Goal: Task Accomplishment & Management: Use online tool/utility

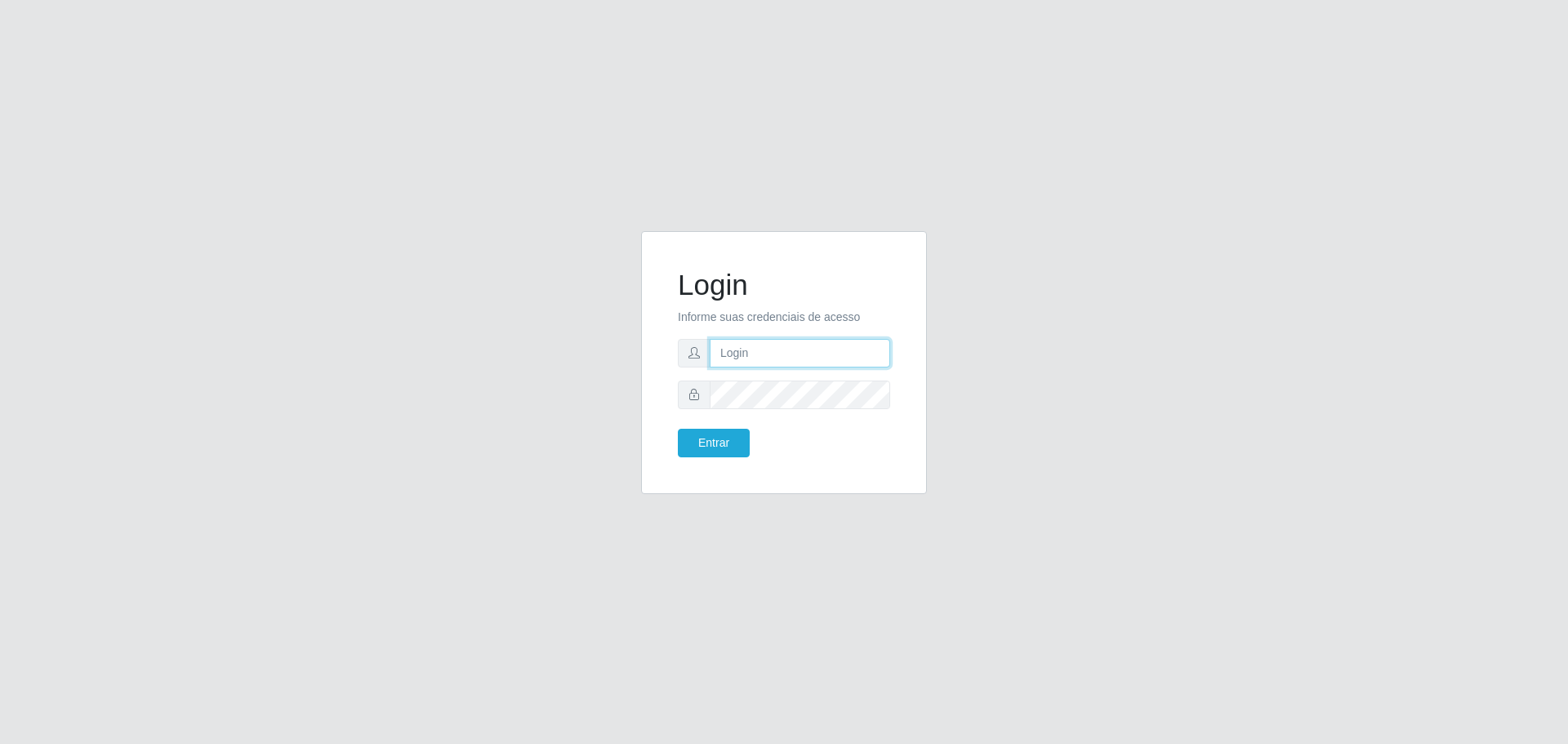
type input "[EMAIL_ADDRESS][DOMAIN_NAME]"
click at [678, 429] on button "Entrar" at bounding box center [714, 443] width 72 height 29
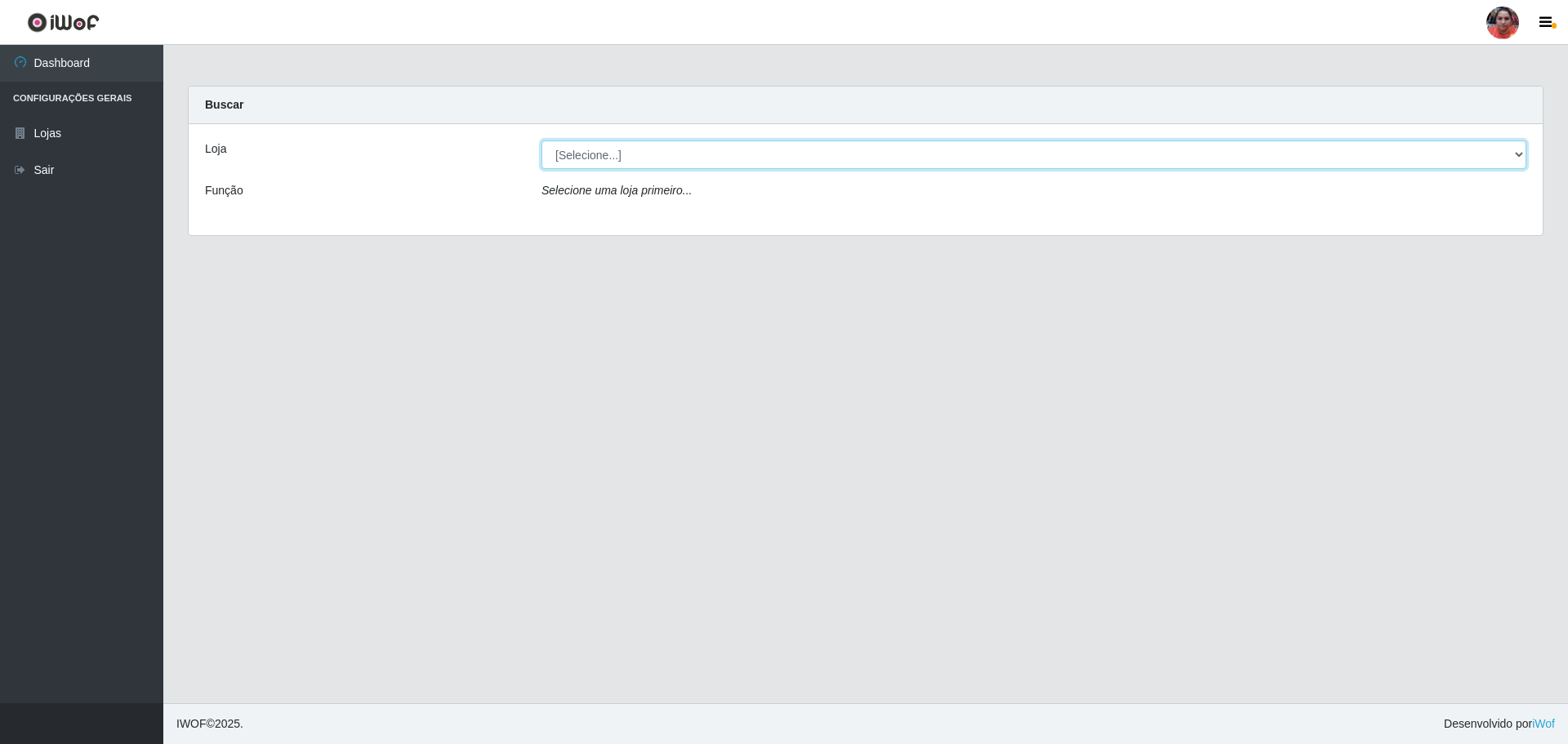
click at [753, 147] on select "[Selecione...] Mar Vermelho - Loja 05" at bounding box center [1034, 155] width 985 height 29
select select "252"
click at [542, 141] on select "[Selecione...] Mar Vermelho - Loja 05" at bounding box center [1034, 155] width 985 height 29
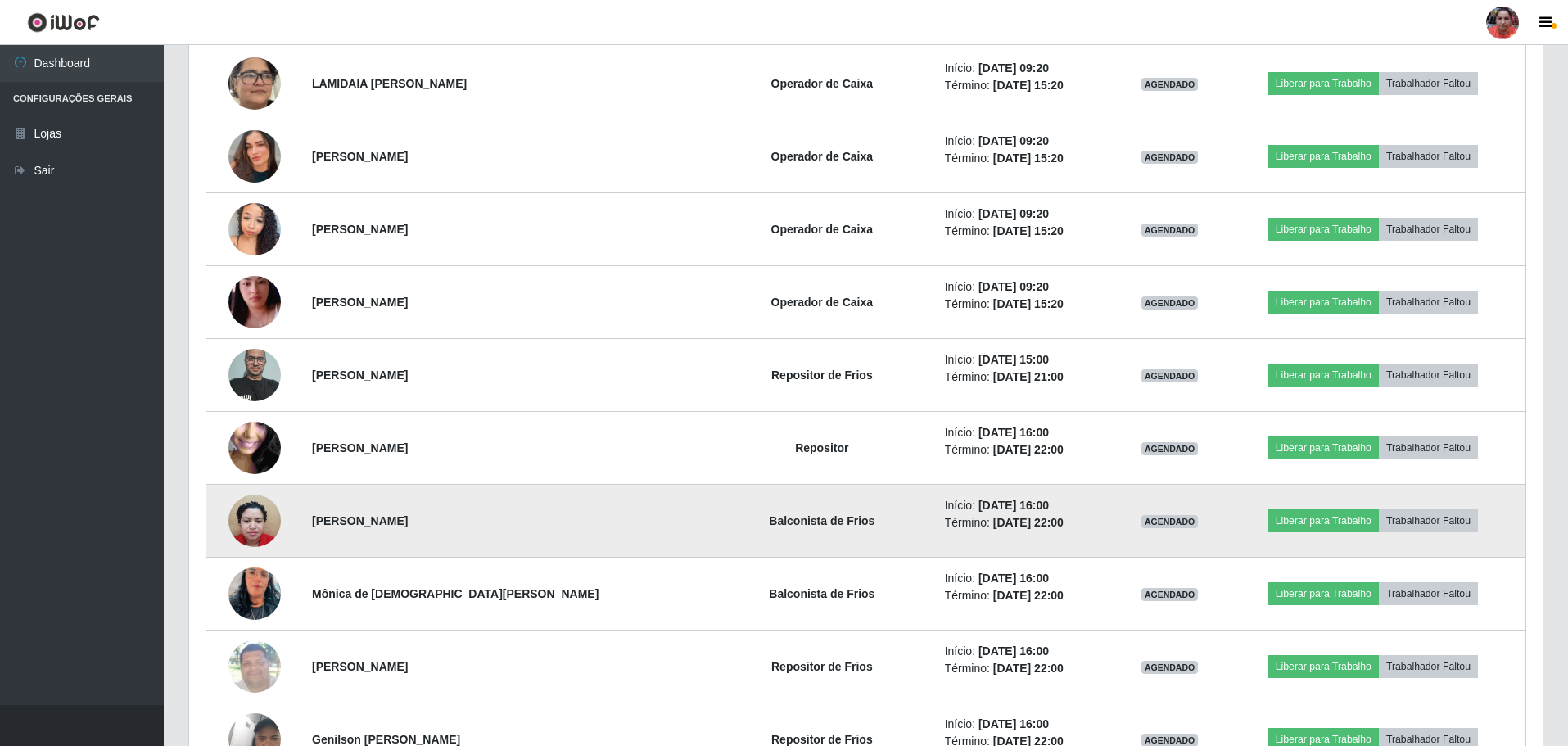
scroll to position [1721, 0]
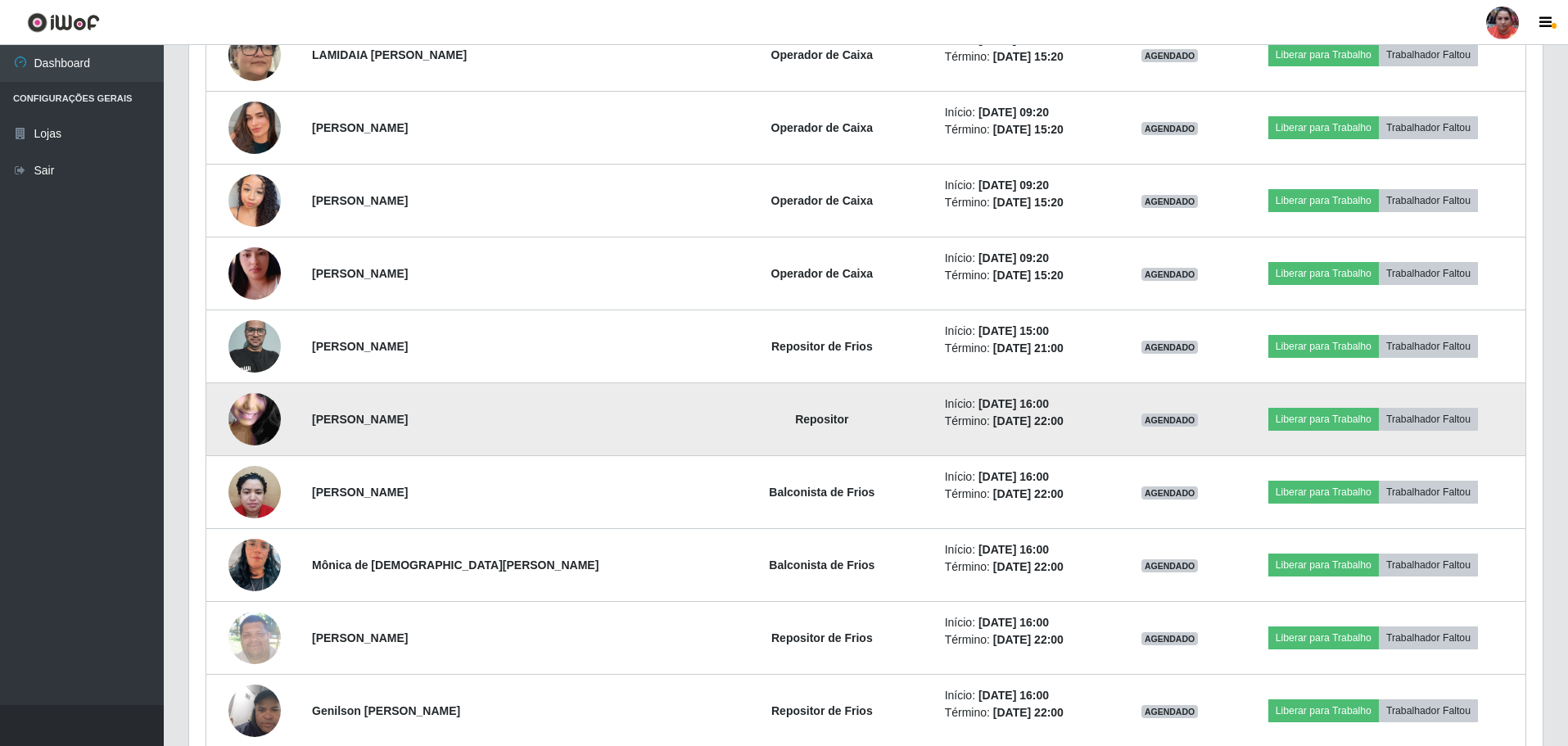
click at [276, 418] on img at bounding box center [255, 419] width 53 height 117
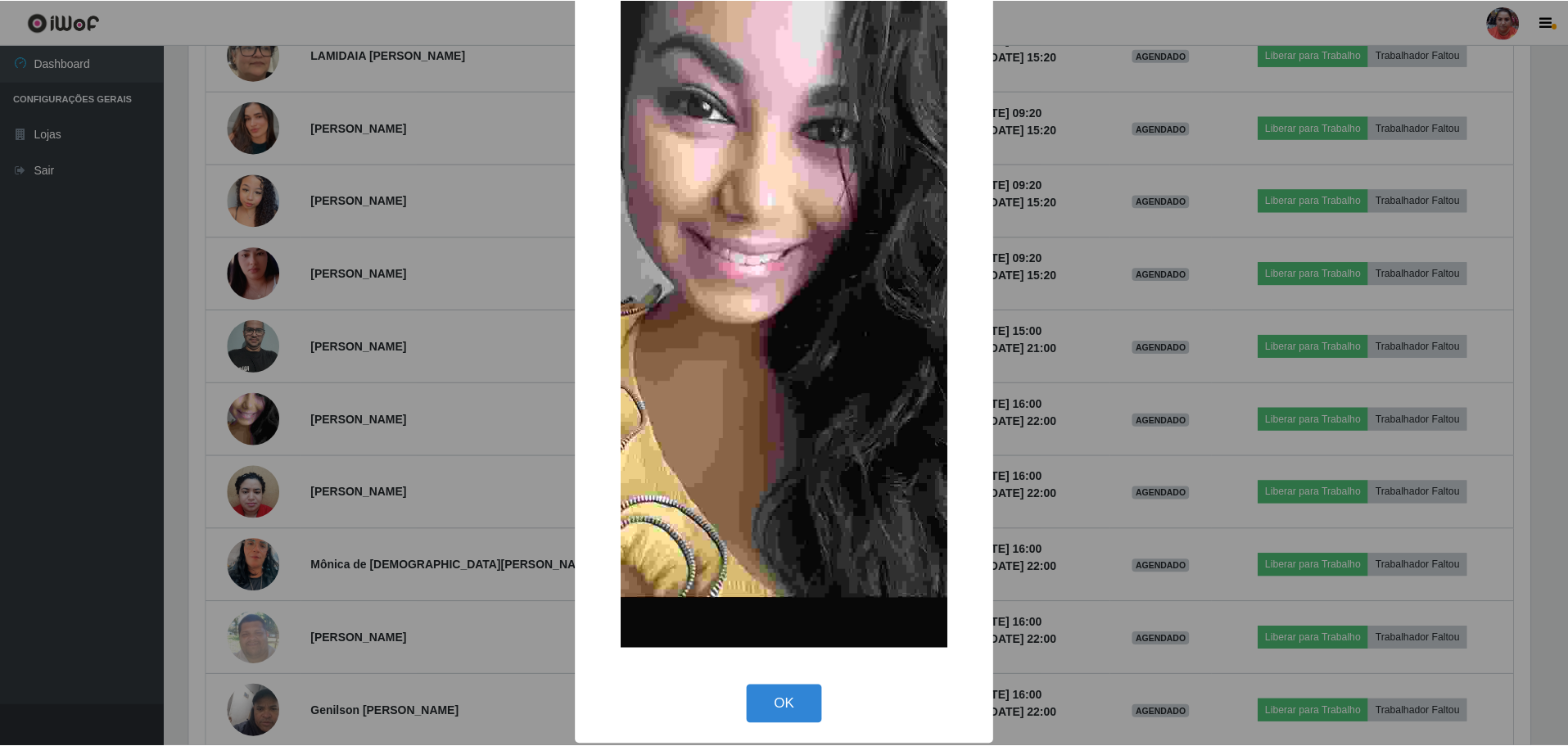
scroll to position [127, 0]
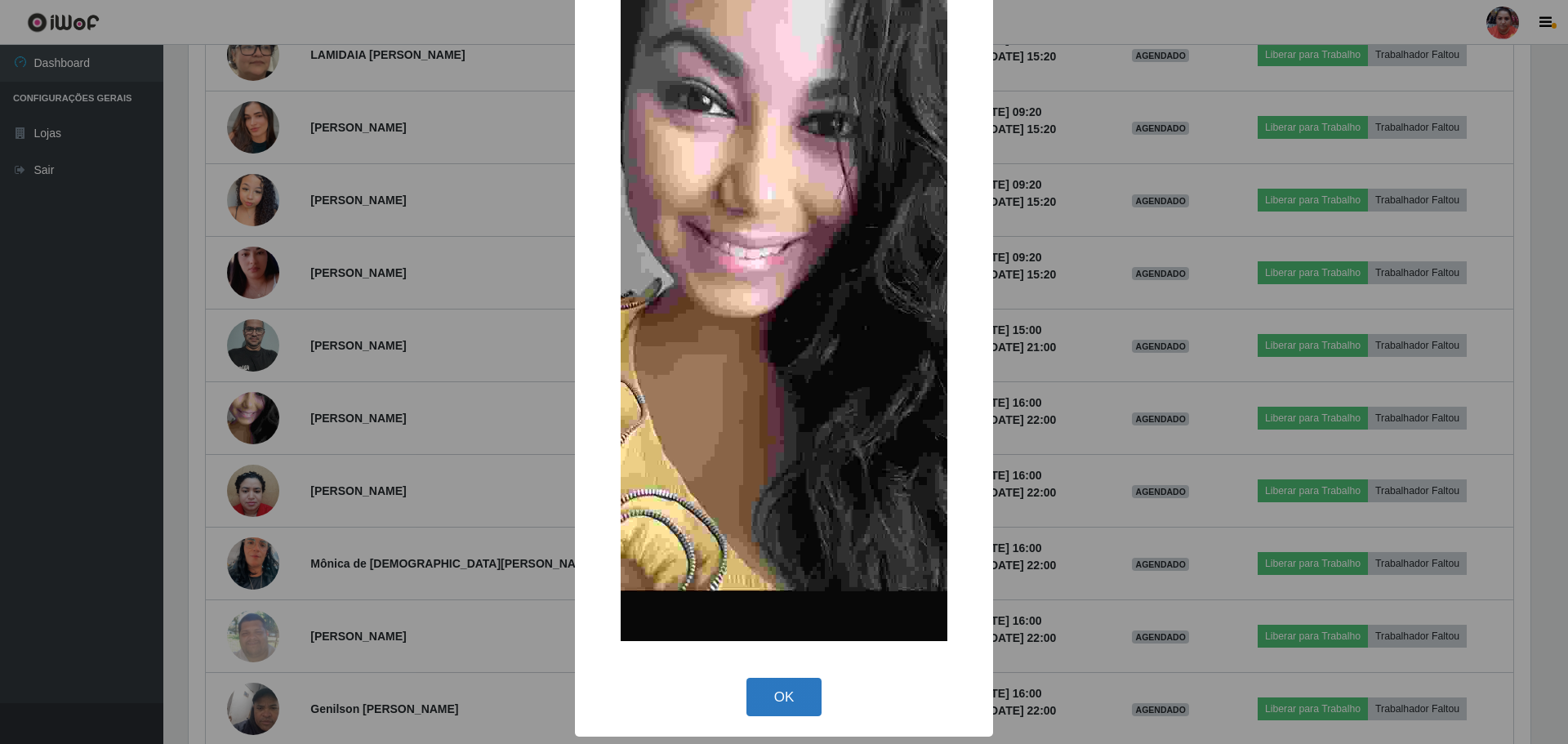
click at [813, 685] on button "OK" at bounding box center [784, 697] width 76 height 39
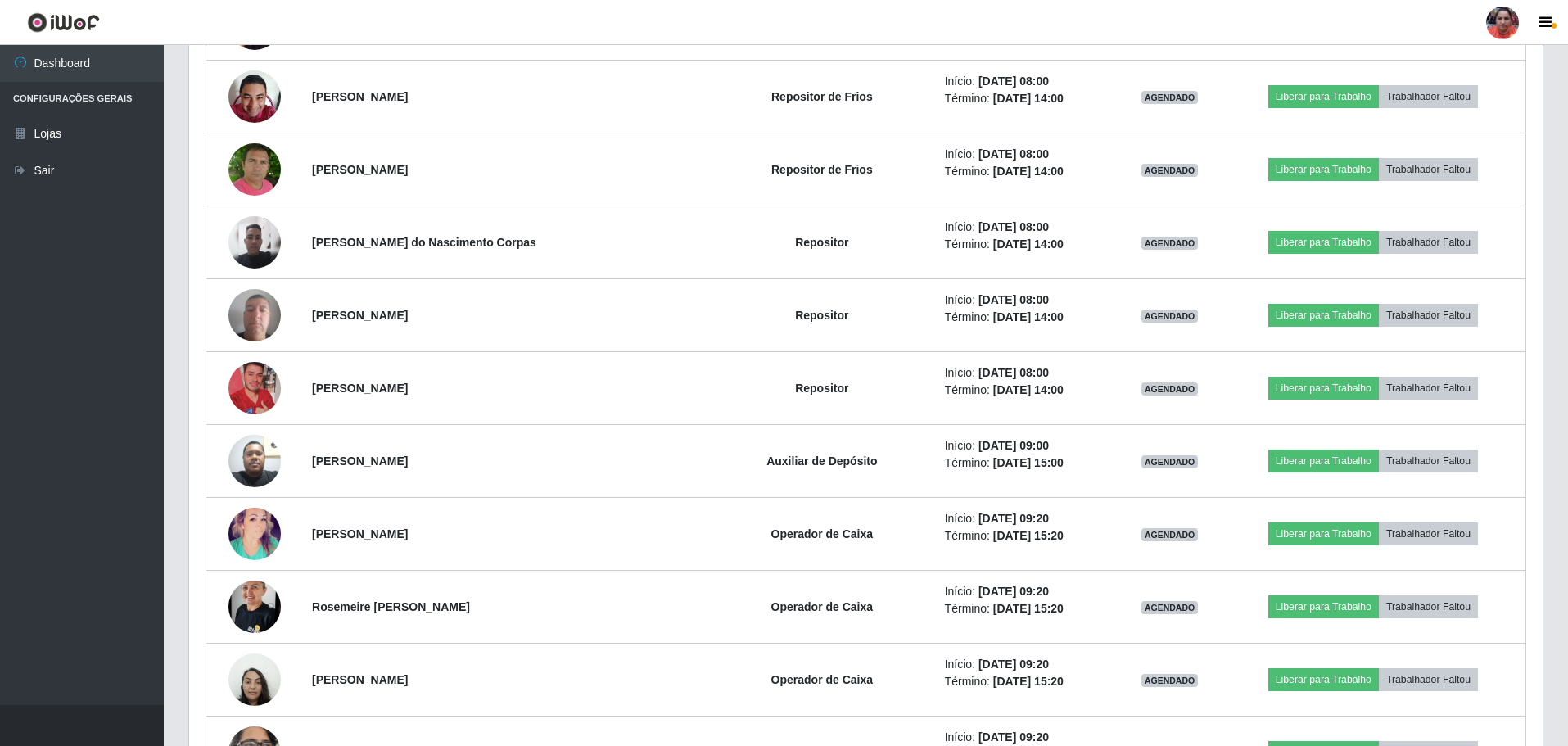
scroll to position [983, 0]
